Goal: Browse casually

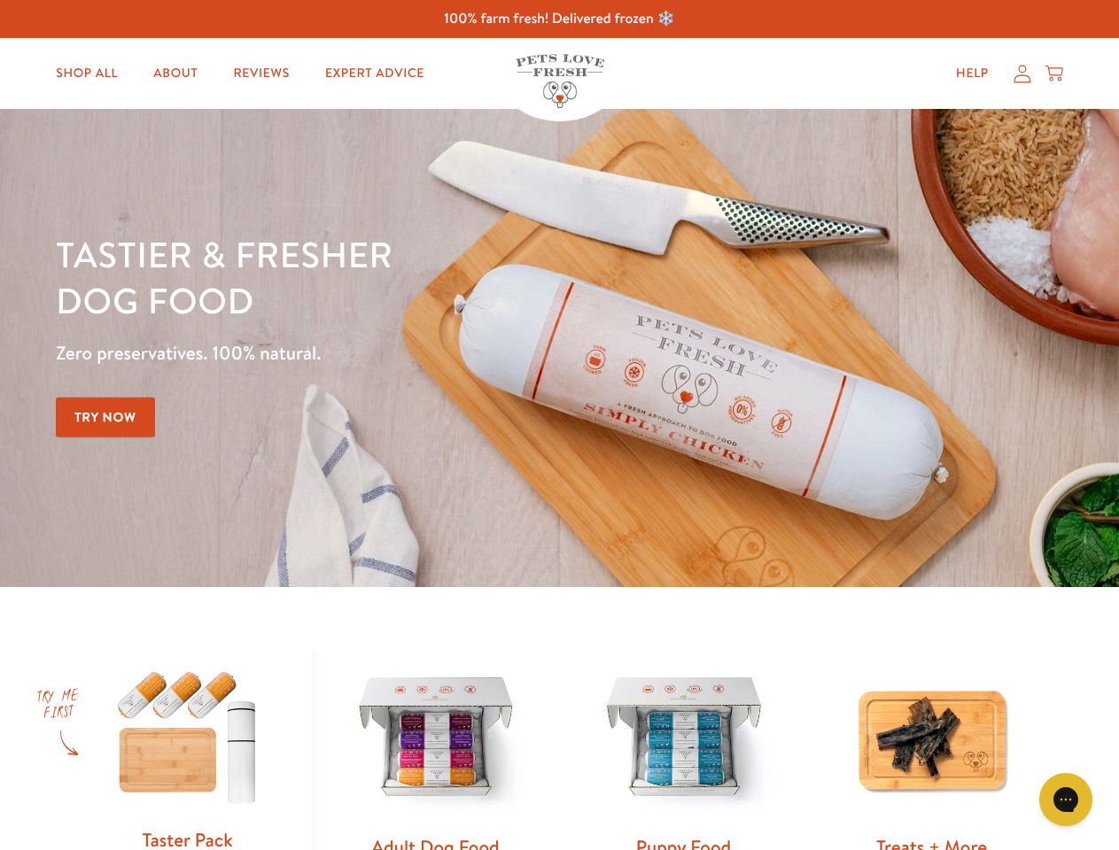
click at [559, 425] on div "Tastier & fresher dog food Zero preservatives. 100% natural. Try Now" at bounding box center [391, 348] width 671 height 234
click at [1066, 800] on icon "Gorgias live chat" at bounding box center [1065, 799] width 17 height 17
